Goal: Transaction & Acquisition: Subscribe to service/newsletter

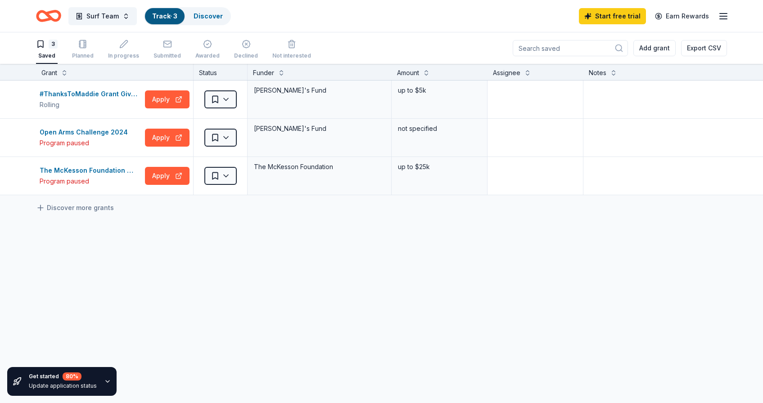
click at [108, 379] on icon "button" at bounding box center [107, 381] width 7 height 7
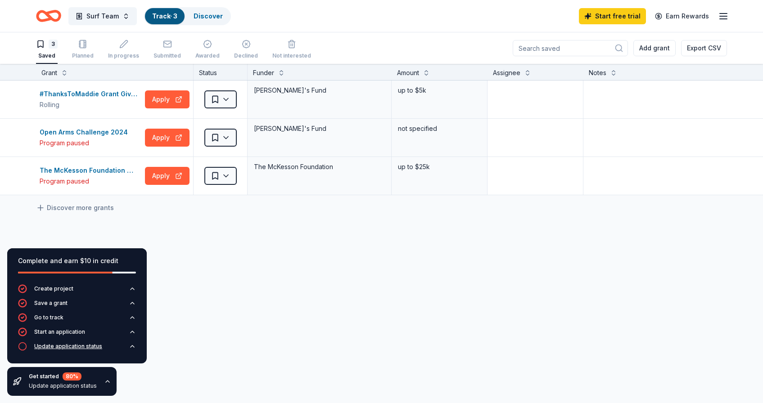
click at [133, 346] on icon "button" at bounding box center [132, 347] width 4 height 2
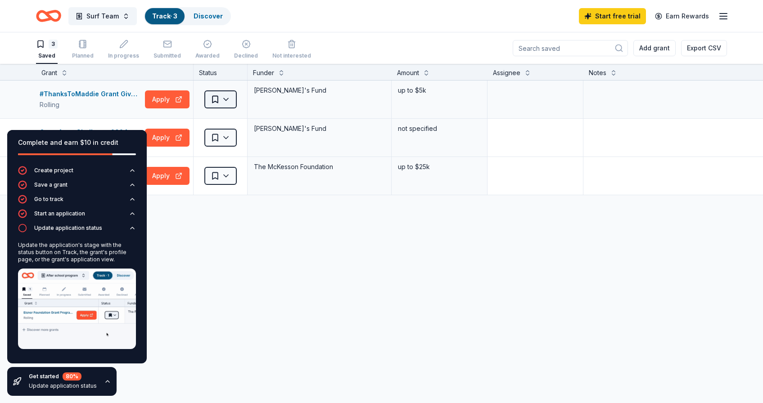
click at [227, 99] on html "Surf Team Track · 3 Discover Start free trial Earn Rewards 3 Saved Planned In p…" at bounding box center [381, 201] width 763 height 403
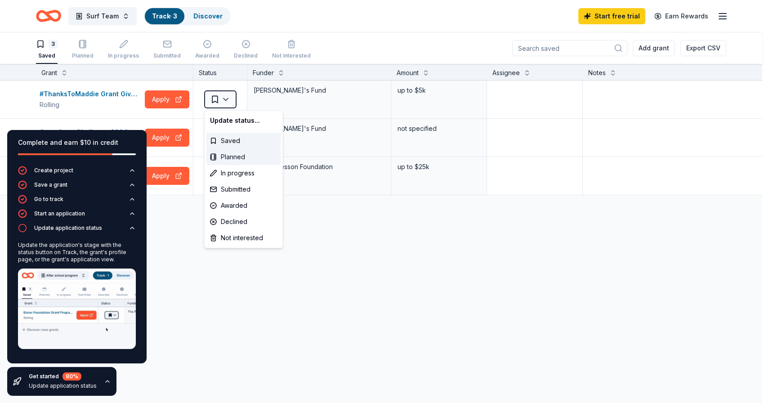
click at [245, 158] on div "Planned" at bounding box center [244, 157] width 75 height 16
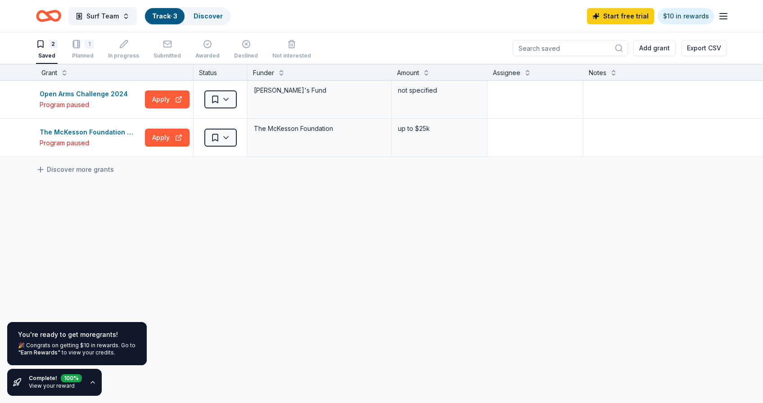
click at [91, 340] on div "You're ready to get more grants ! 🎉 Congrats on getting $10 in rewards. Go to "…" at bounding box center [76, 343] width 139 height 43
click at [50, 385] on link "View your reward" at bounding box center [52, 385] width 46 height 7
click at [93, 383] on icon "button" at bounding box center [93, 383] width 4 height 2
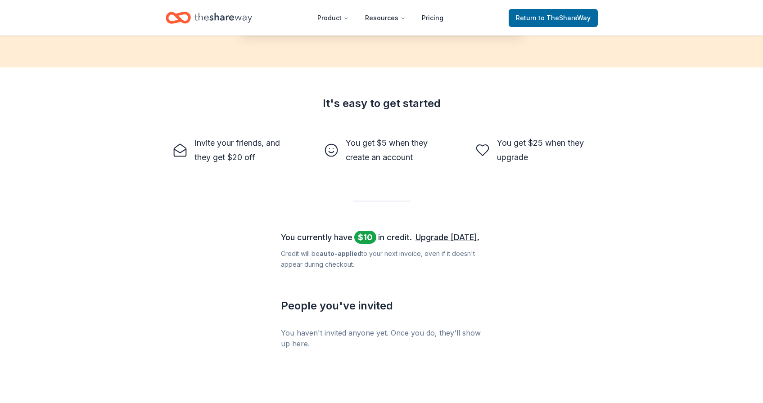
scroll to position [215, 0]
click at [448, 239] on link "Upgrade [DATE]." at bounding box center [447, 239] width 64 height 14
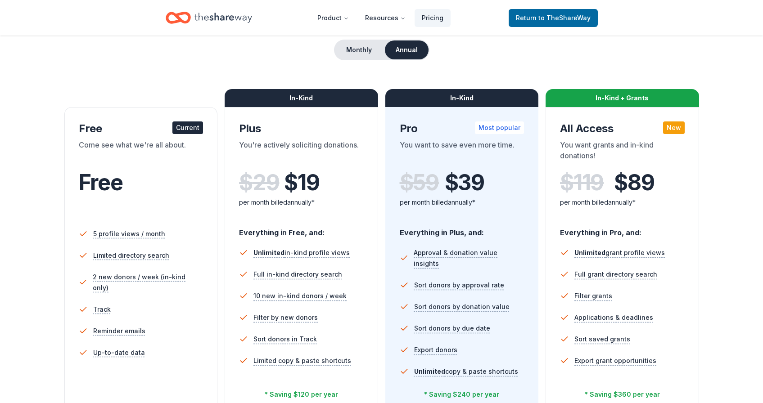
scroll to position [88, 0]
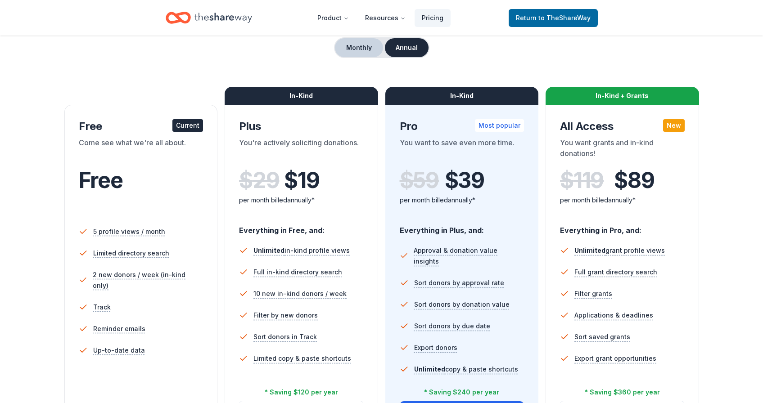
click at [360, 48] on button "Monthly" at bounding box center [359, 47] width 48 height 19
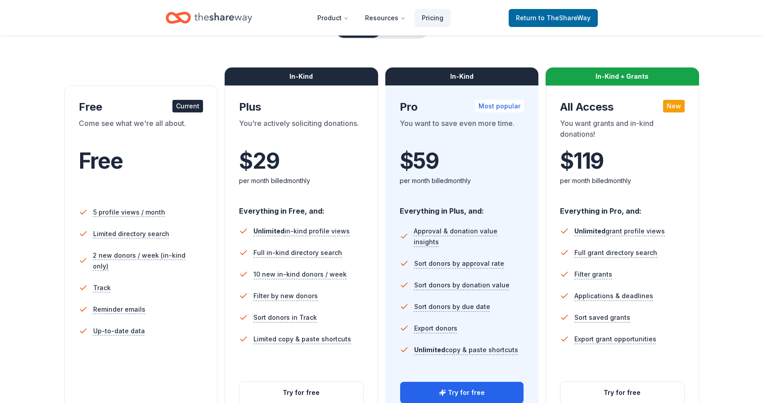
scroll to position [108, 0]
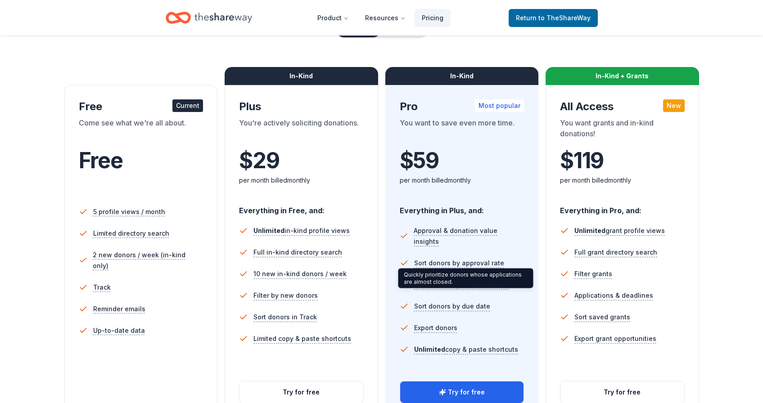
click at [522, 283] on div "Quickly prioritize donors whose applications are almost closed. Quickly priorit…" at bounding box center [465, 279] width 135 height 20
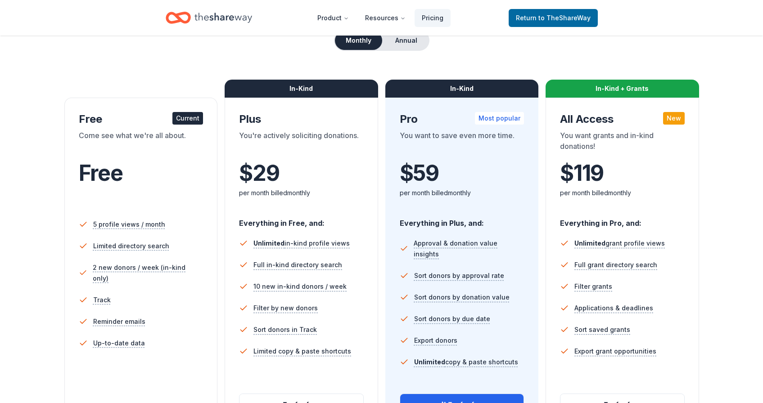
scroll to position [88, 0]
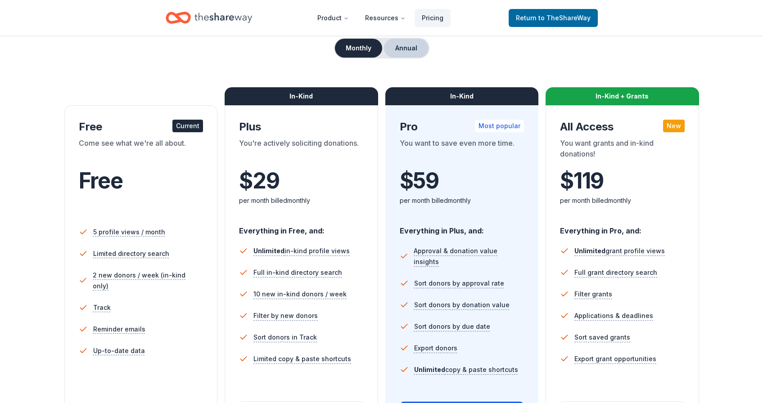
click at [410, 51] on button "Annual" at bounding box center [406, 48] width 45 height 19
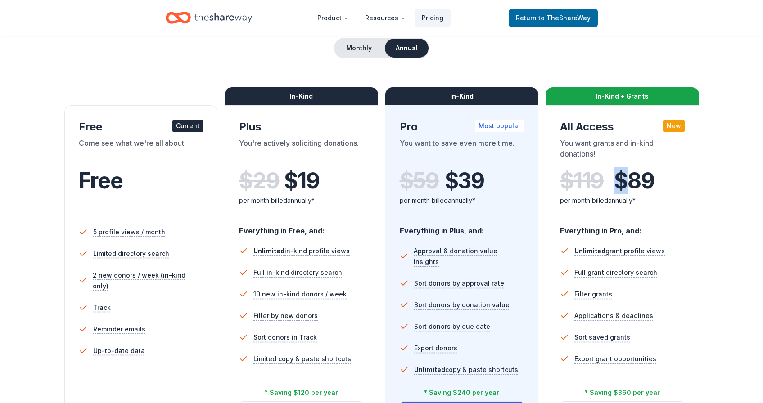
drag, startPoint x: 622, startPoint y: 180, endPoint x: 660, endPoint y: 180, distance: 37.8
click at [660, 180] on div "$ 119 $ 89" at bounding box center [622, 180] width 125 height 25
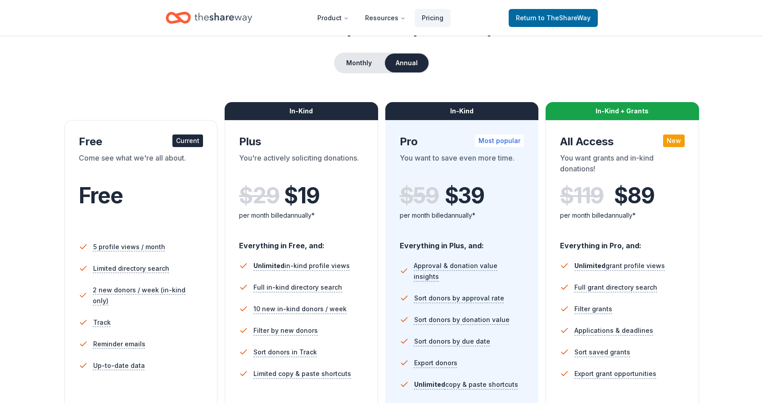
scroll to position [72, 0]
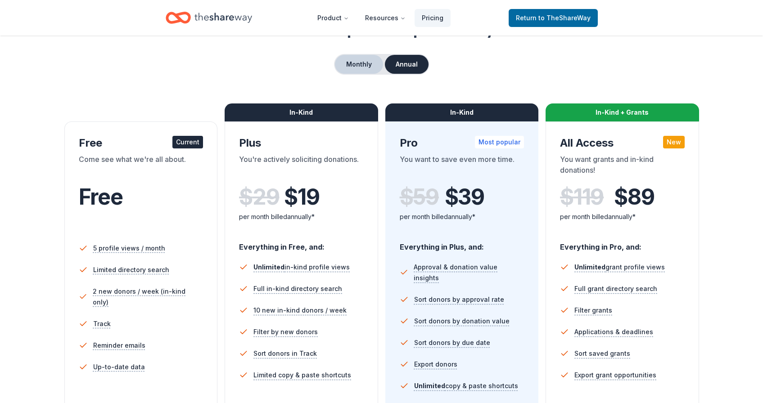
click at [354, 57] on button "Monthly" at bounding box center [359, 64] width 48 height 19
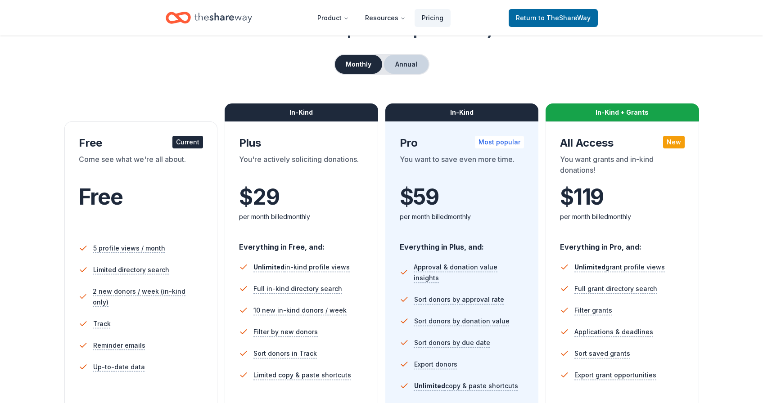
click at [403, 65] on button "Annual" at bounding box center [406, 64] width 45 height 19
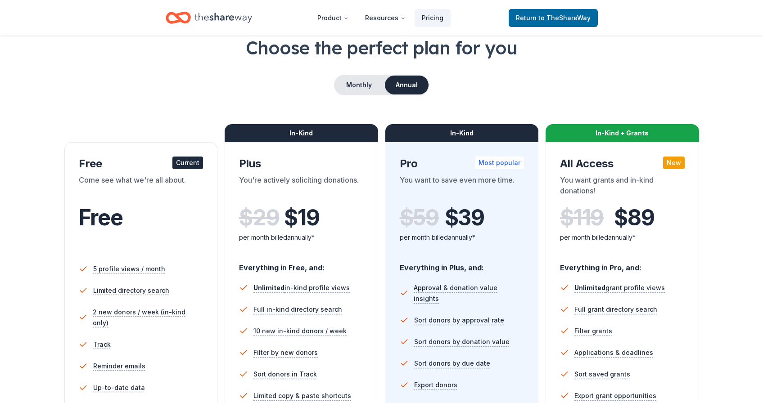
scroll to position [0, 0]
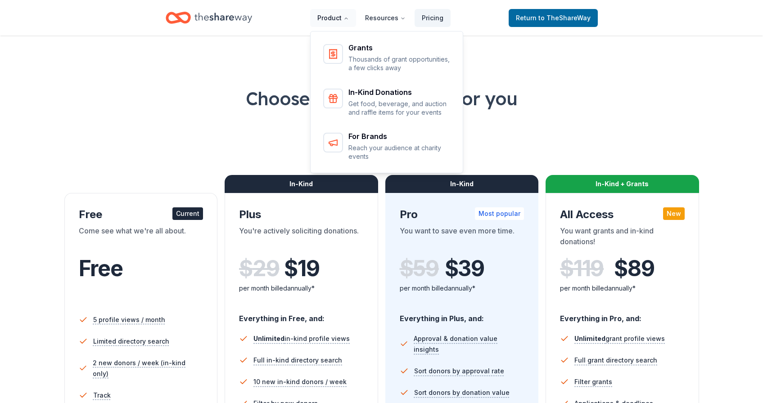
click at [339, 18] on button "Product" at bounding box center [333, 18] width 46 height 18
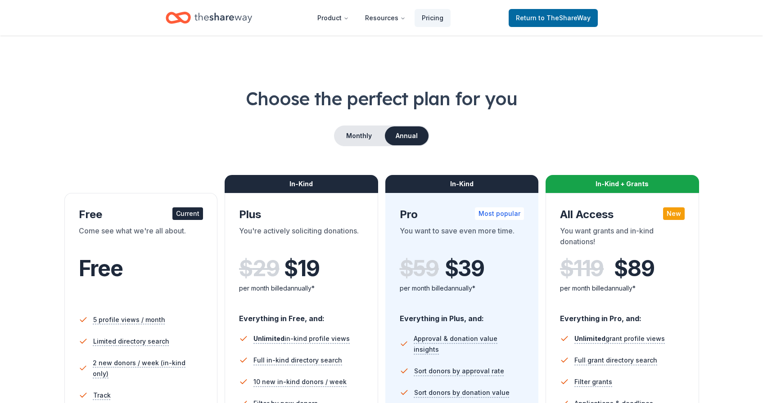
click at [214, 19] on icon "Home" at bounding box center [223, 18] width 58 height 10
